Goal: Task Accomplishment & Management: Use online tool/utility

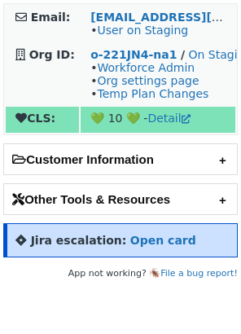
click at [130, 250] on h2 "Jira escalation: Open card" at bounding box center [120, 240] width 235 height 34
click at [133, 242] on strong "Open card" at bounding box center [163, 240] width 66 height 13
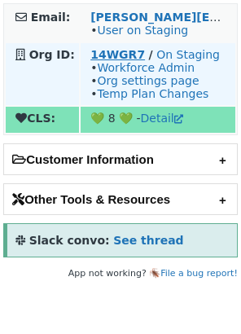
click at [119, 53] on strong "14WGR7" at bounding box center [117, 54] width 55 height 13
